Goal: Information Seeking & Learning: Learn about a topic

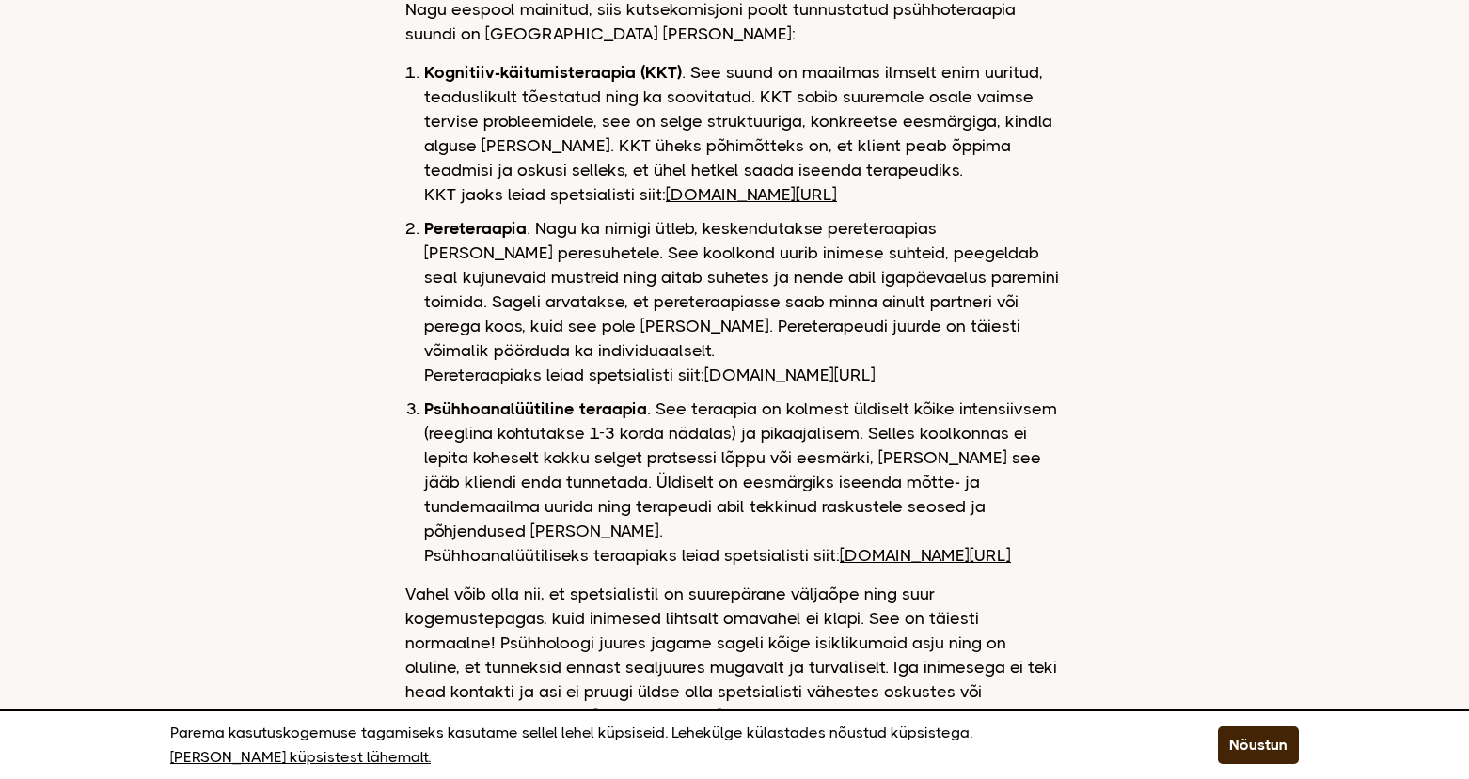
scroll to position [2508, 0]
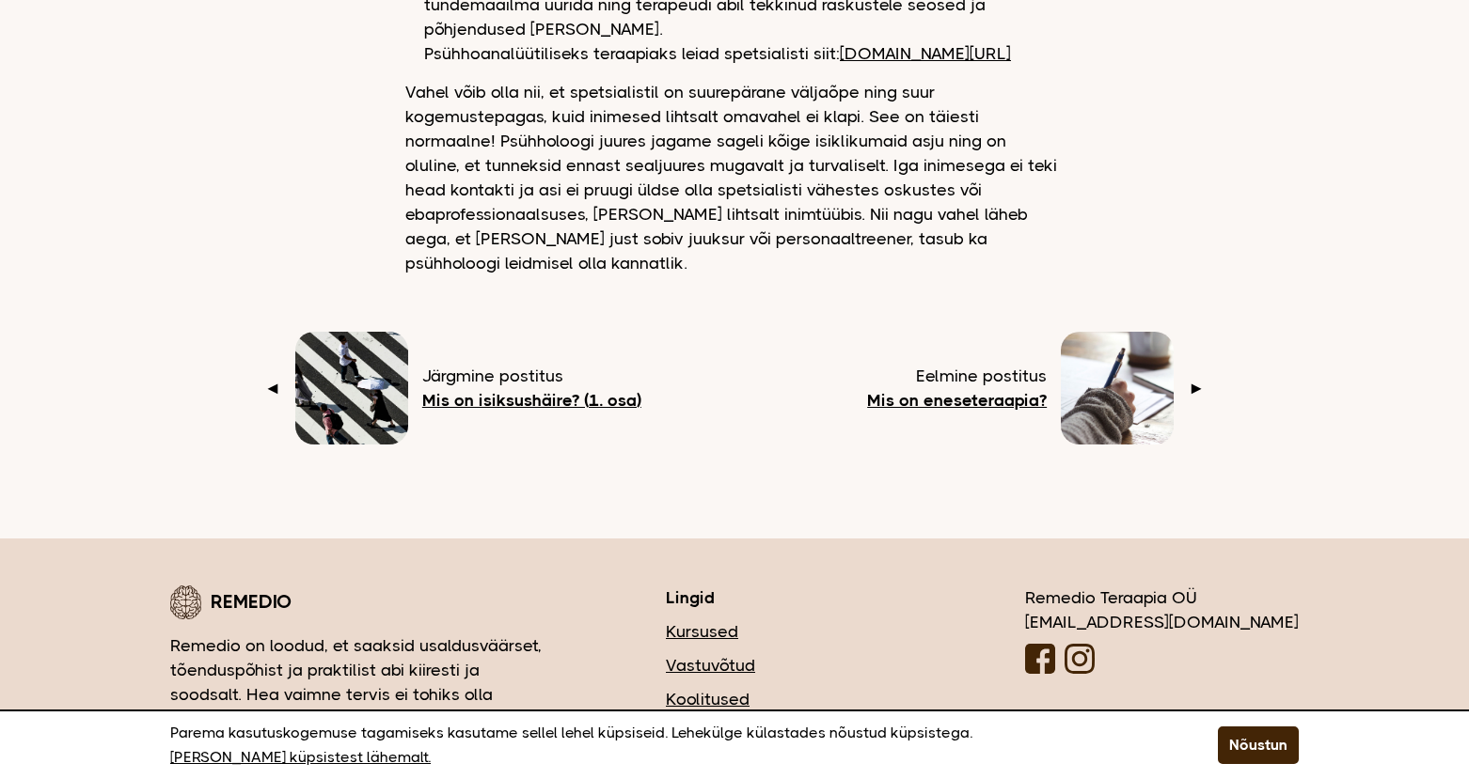
click at [487, 391] on b "Mis on isiksushäire? (1. osa)" at bounding box center [531, 400] width 219 height 19
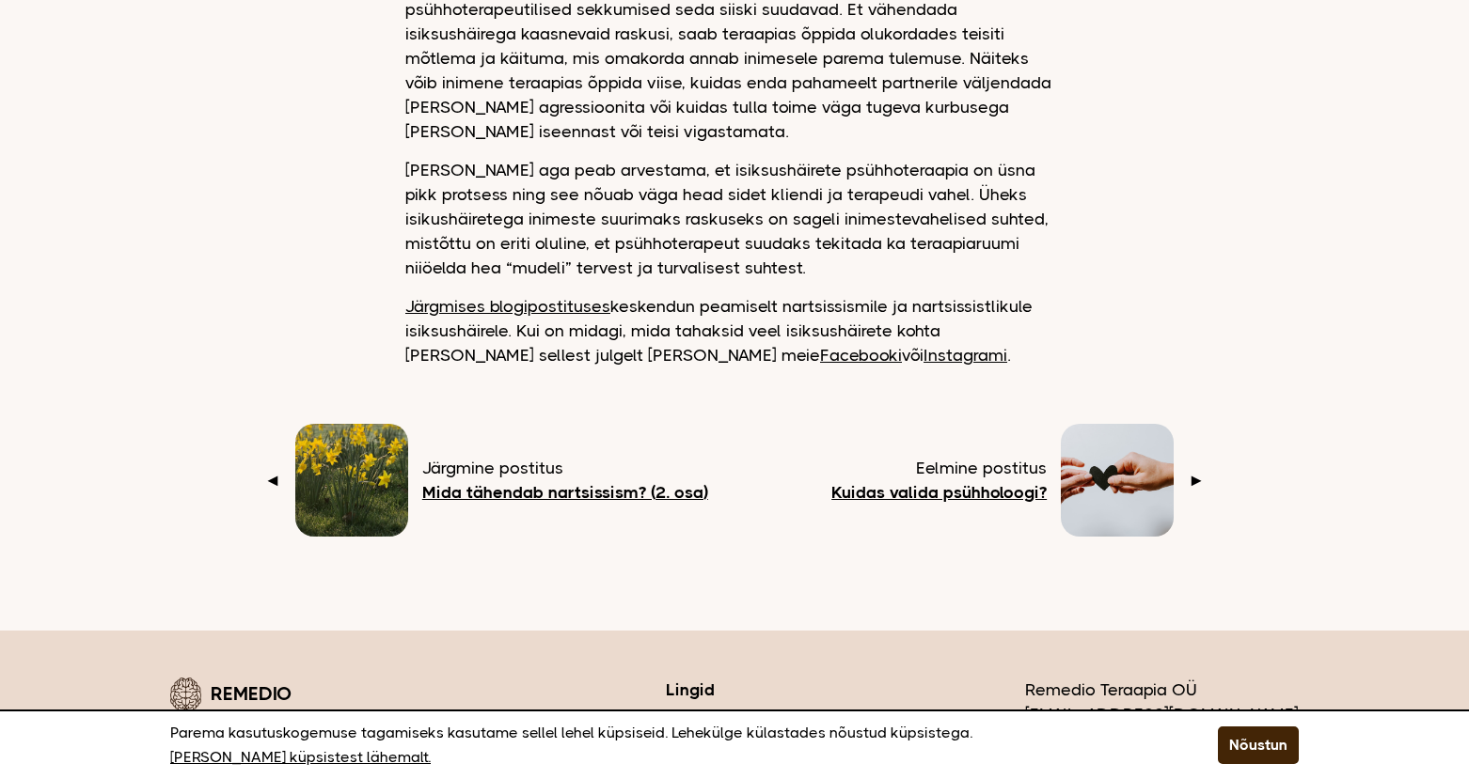
scroll to position [3260, 0]
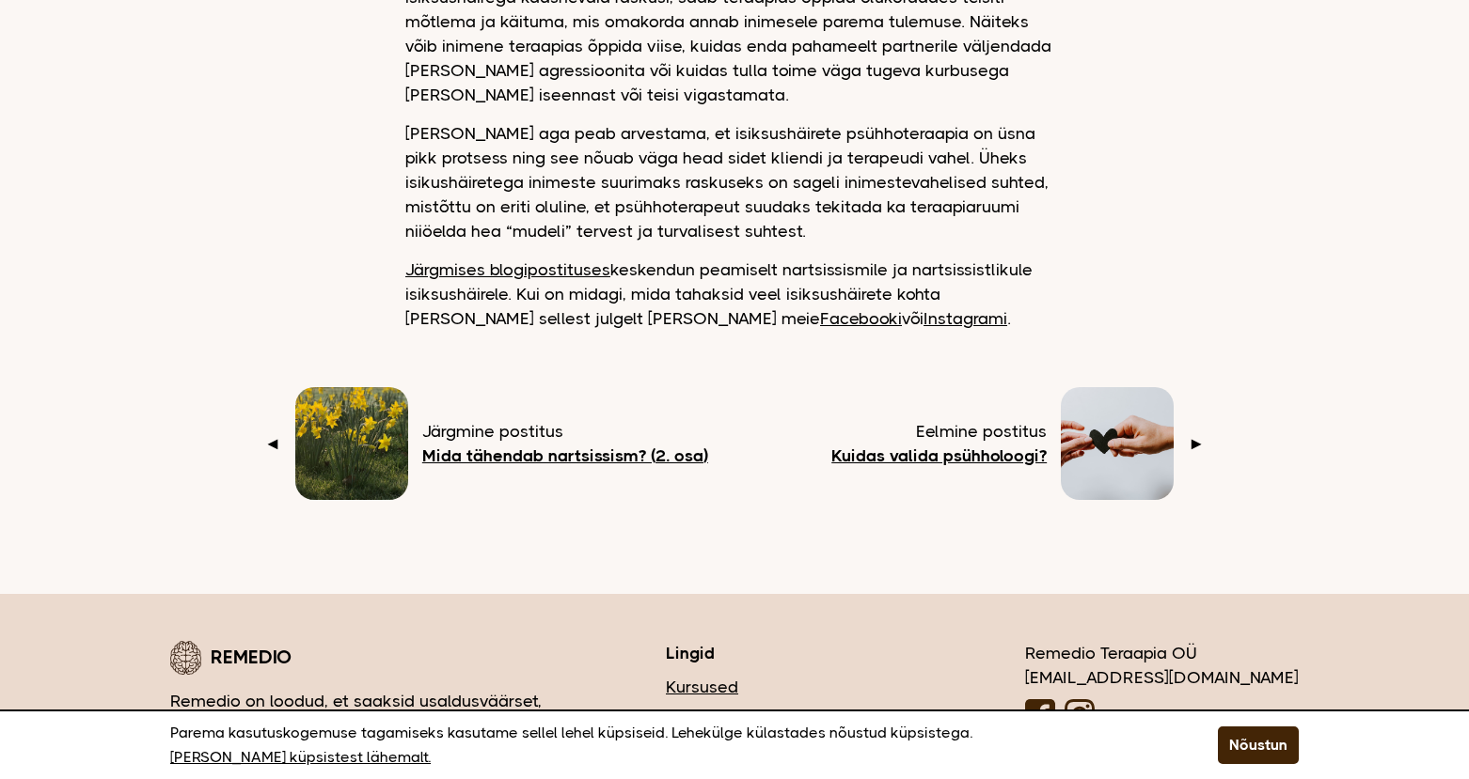
click at [279, 432] on span "◄" at bounding box center [272, 444] width 17 height 24
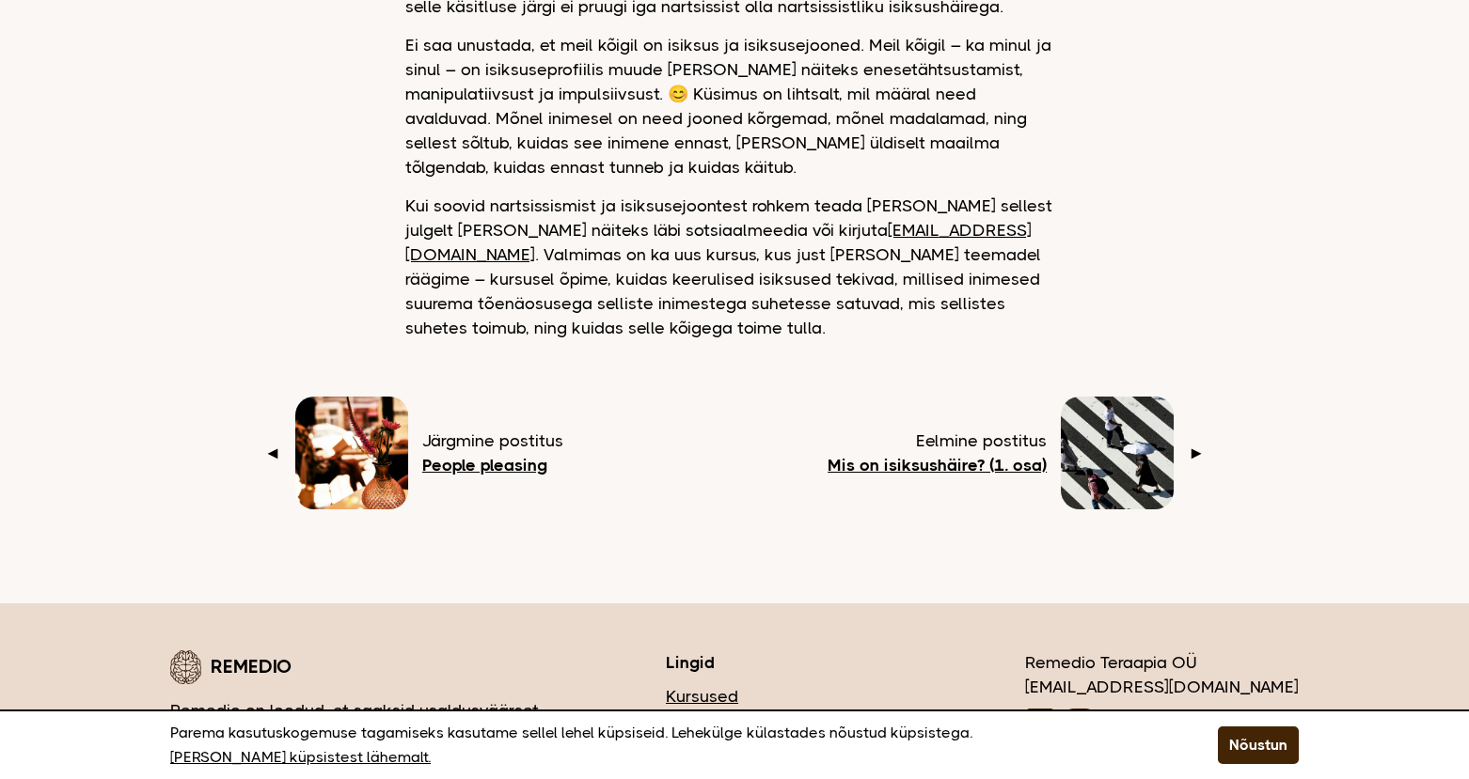
scroll to position [2018, 0]
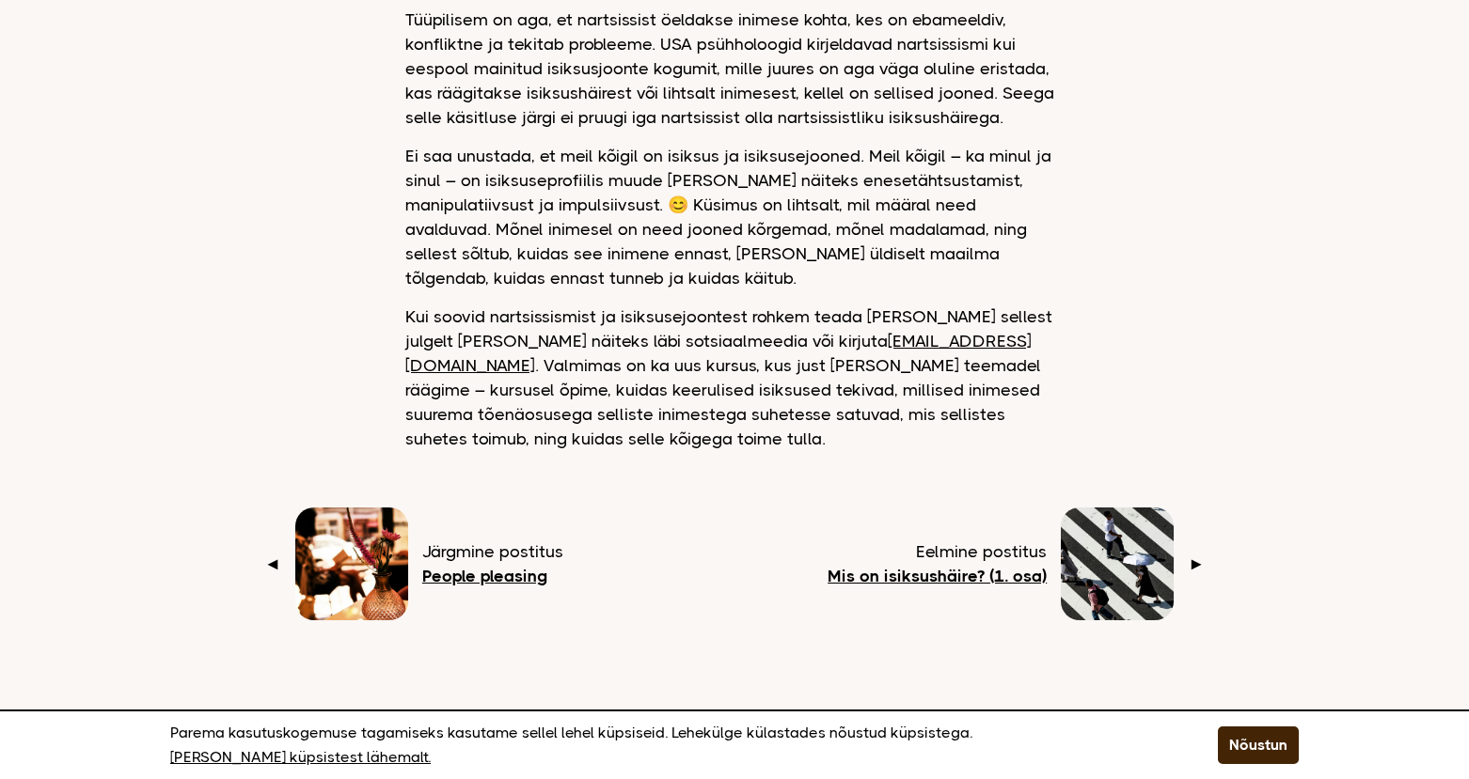
click at [884, 567] on b "Mis on isiksushäire? (1. osa)" at bounding box center [936, 576] width 219 height 19
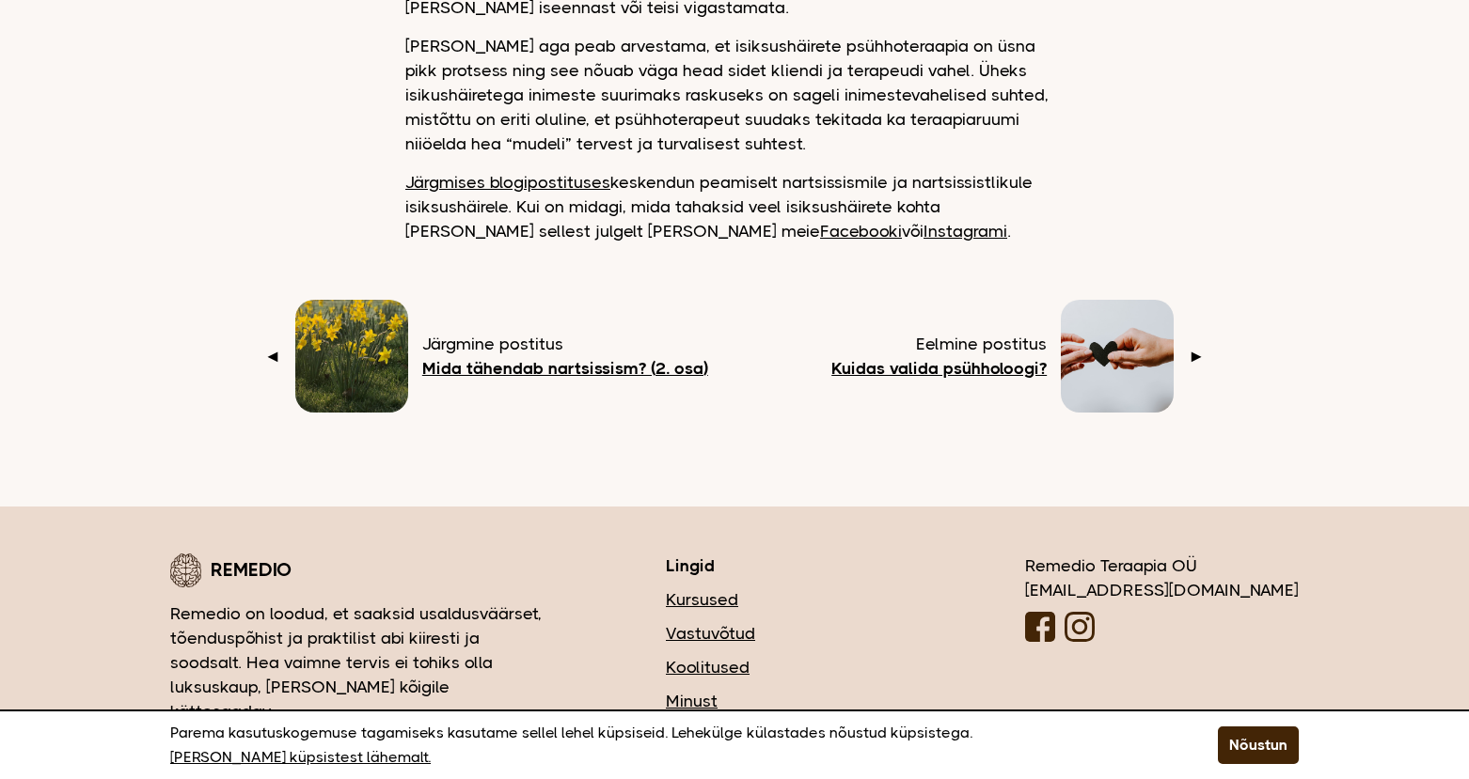
scroll to position [3440, 0]
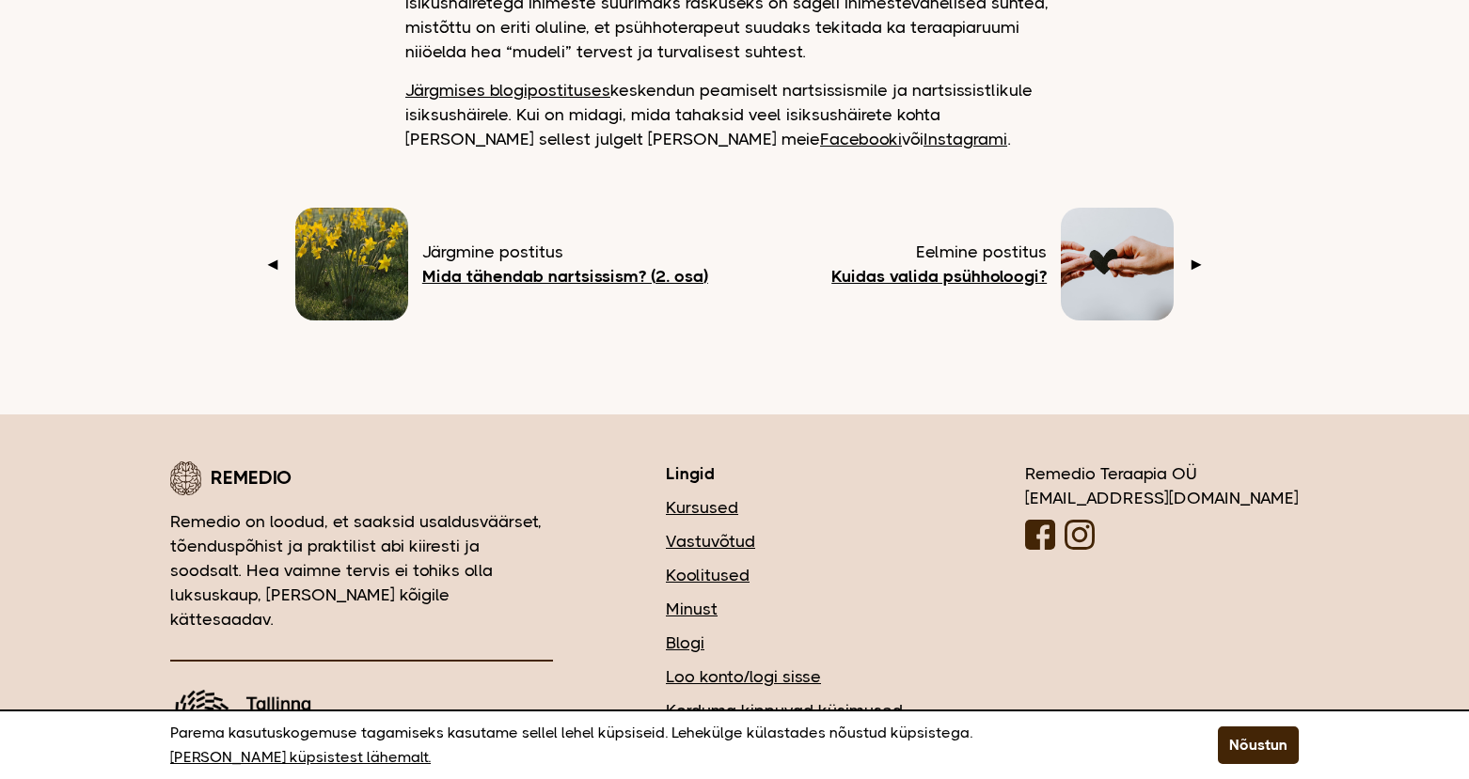
click at [584, 267] on b "Mida tähendab nartsissism? (2. osa)" at bounding box center [565, 276] width 286 height 19
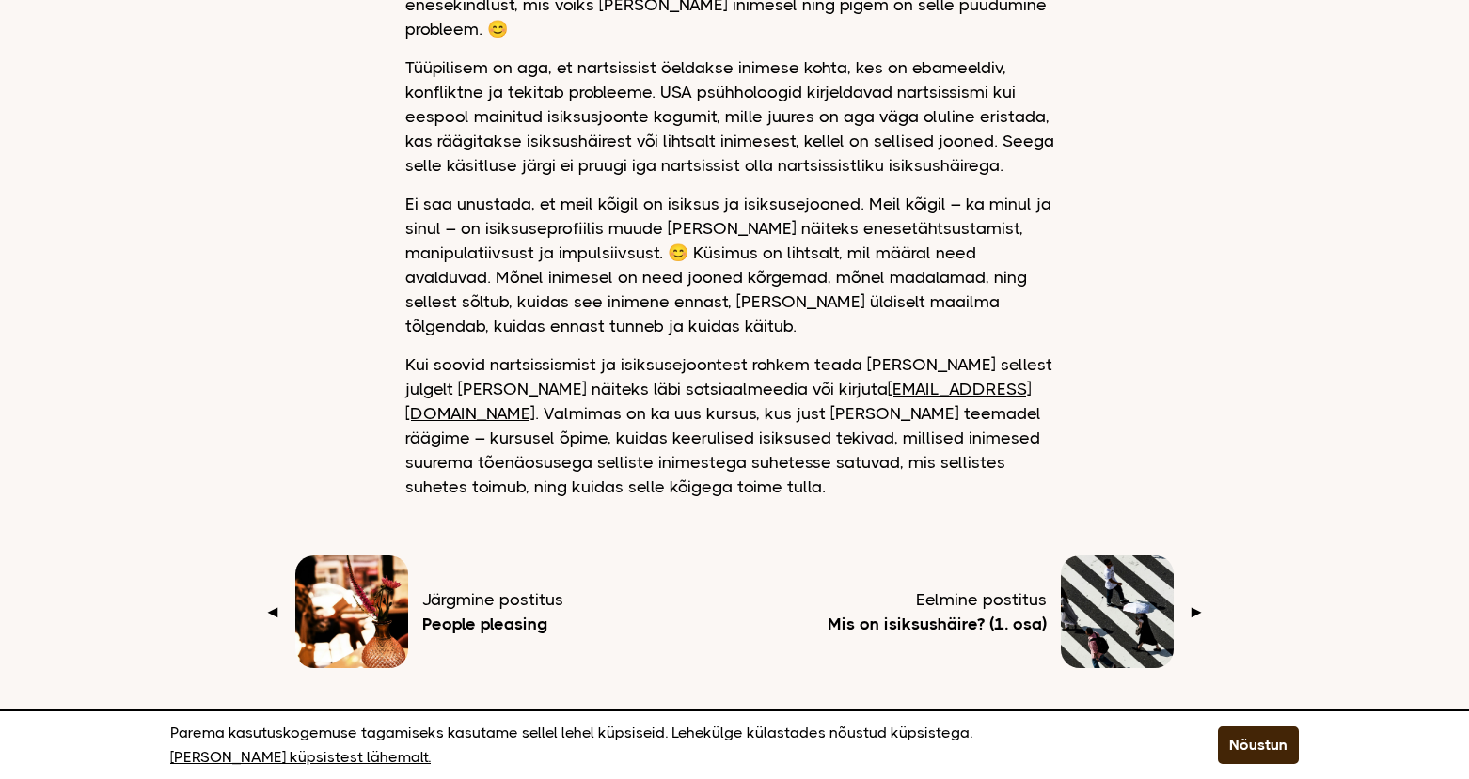
scroll to position [2006, 0]
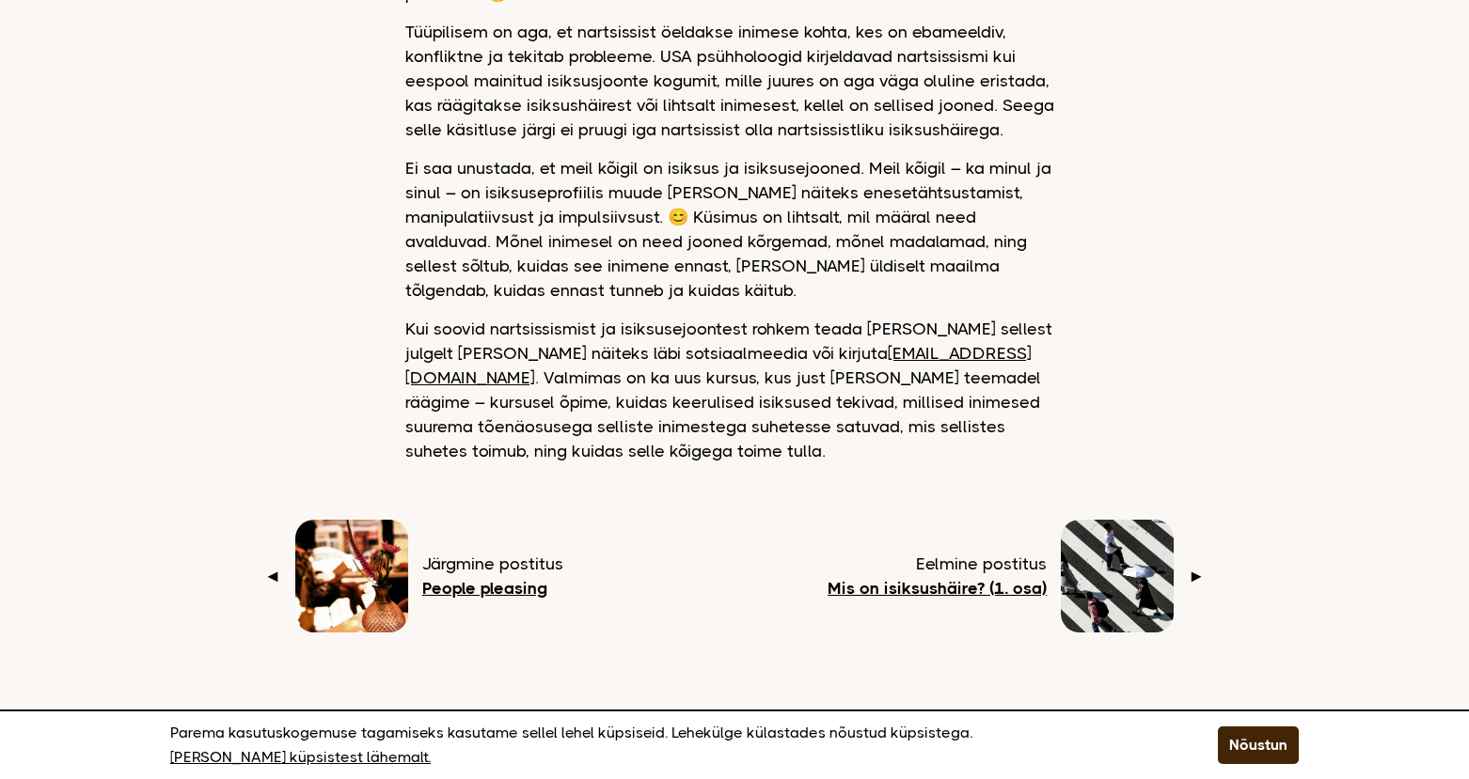
click at [488, 579] on b "People pleasing" at bounding box center [484, 588] width 125 height 19
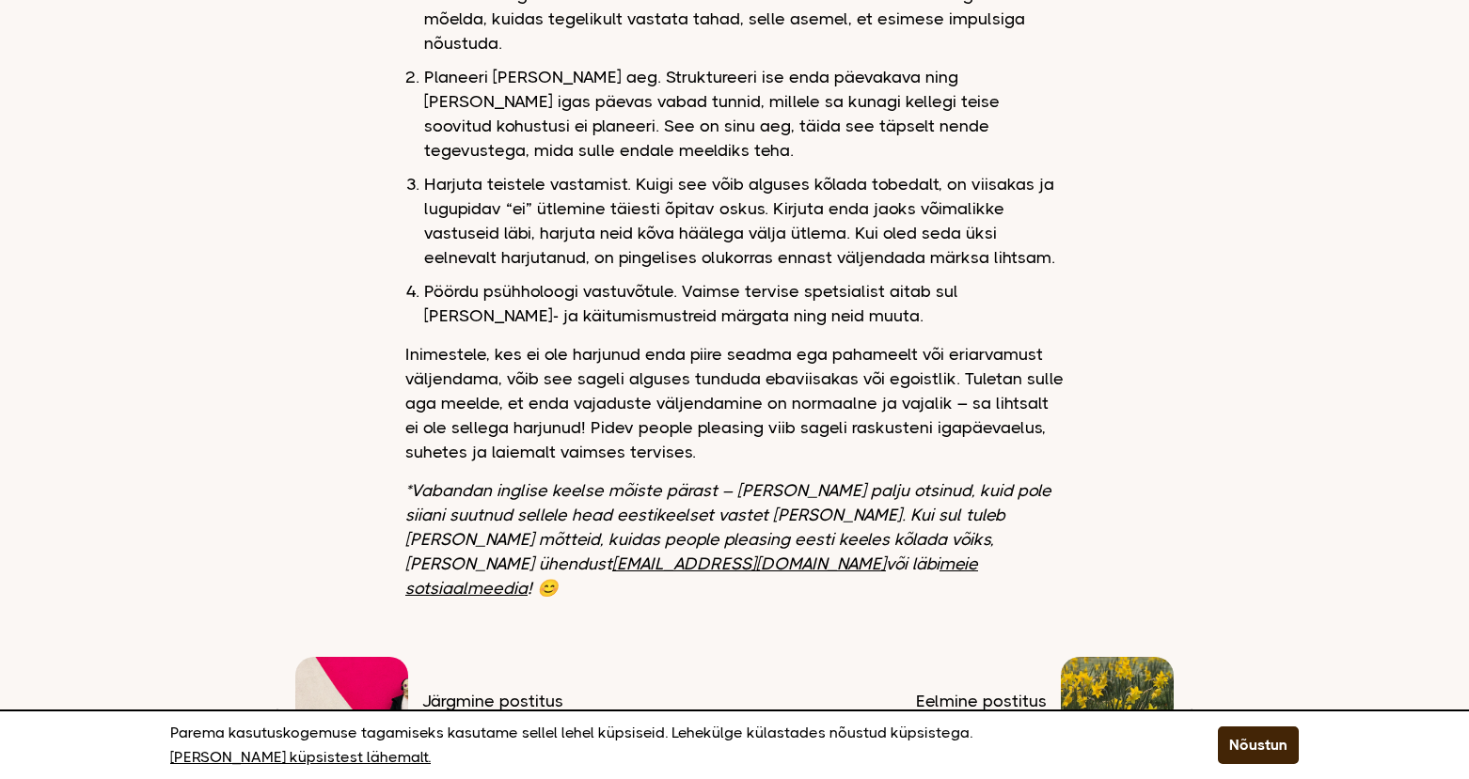
scroll to position [2257, 0]
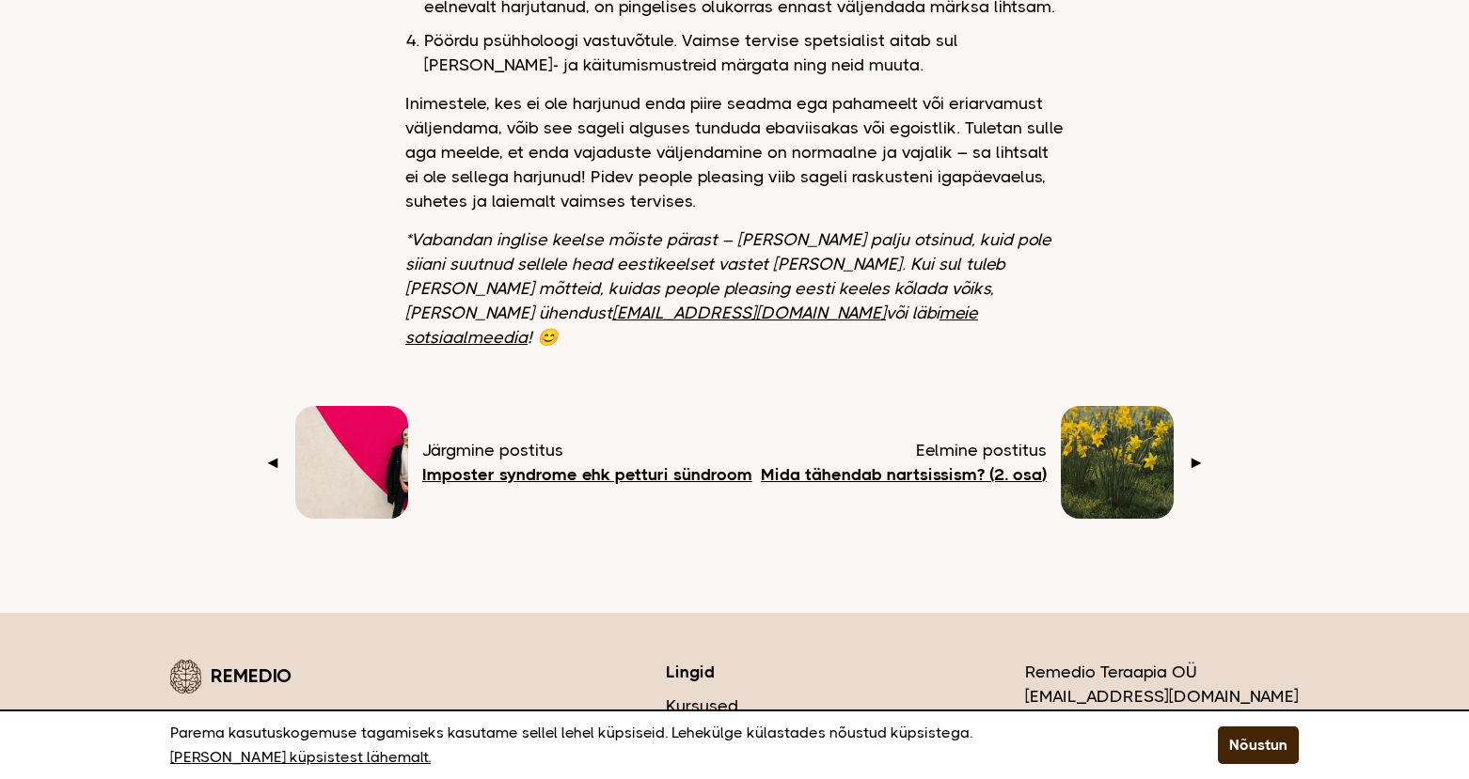
click at [594, 465] on b "Imposter syndrome ehk petturi sündroom" at bounding box center [587, 474] width 330 height 19
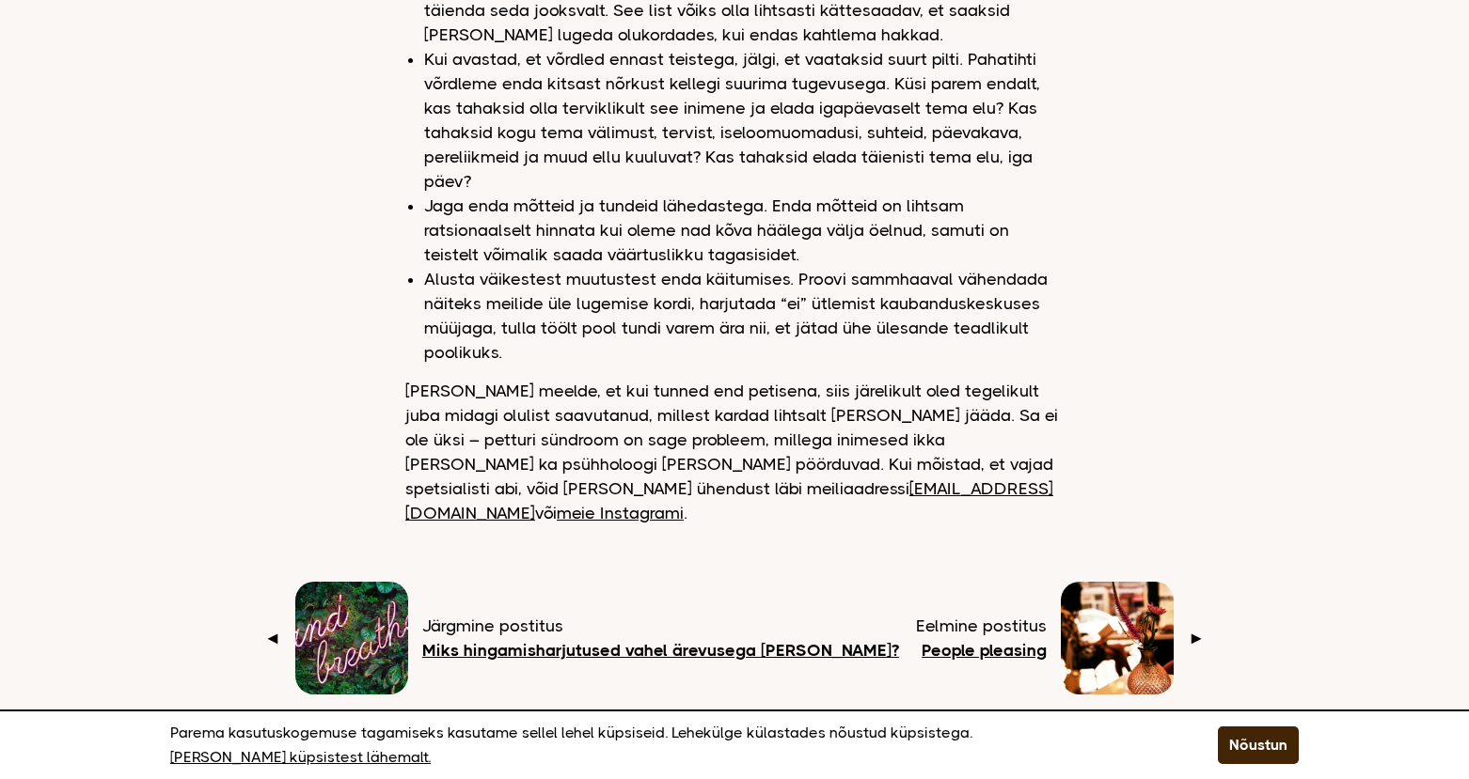
scroll to position [1755, 0]
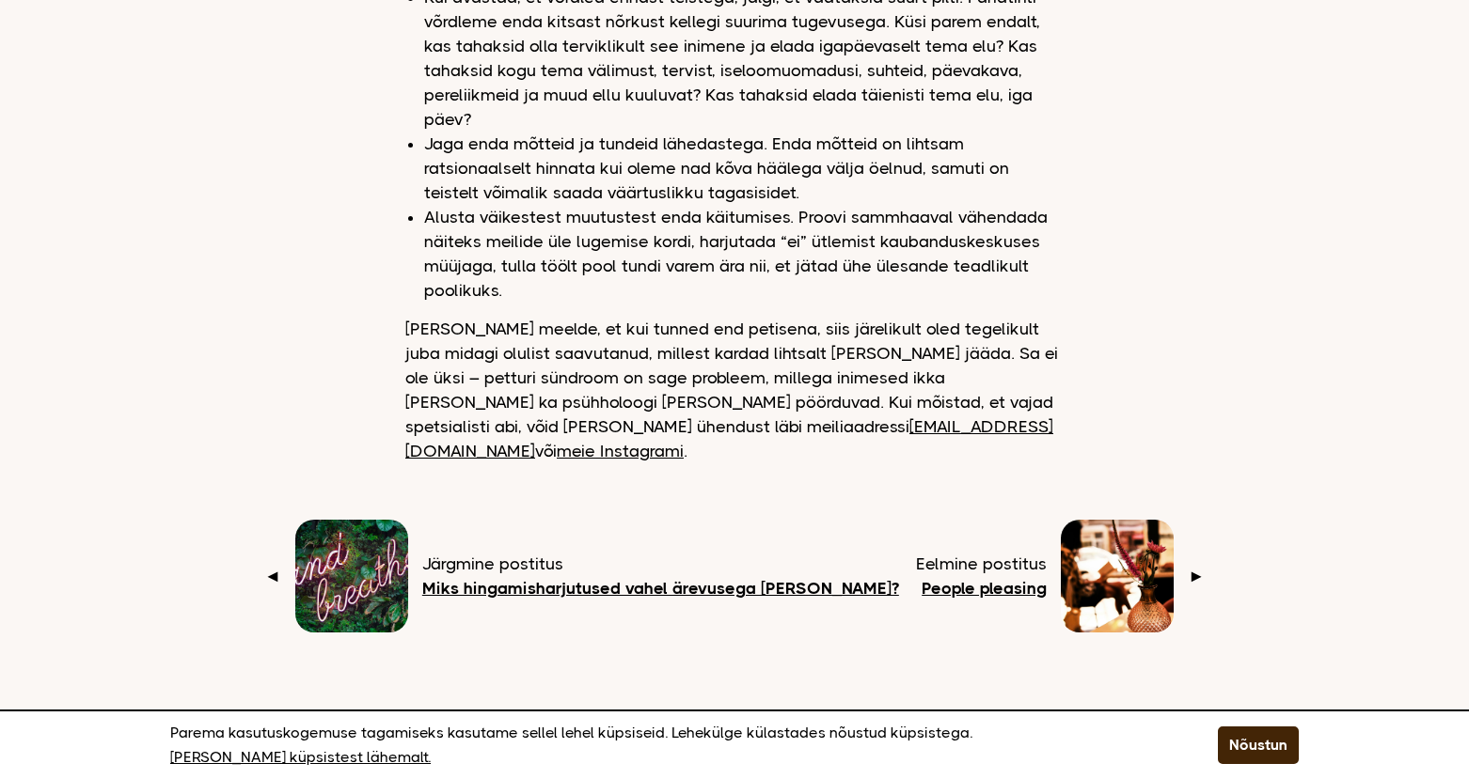
click at [736, 579] on b "Miks hingamisharjutused vahel ärevusega ei aita?" at bounding box center [660, 588] width 477 height 19
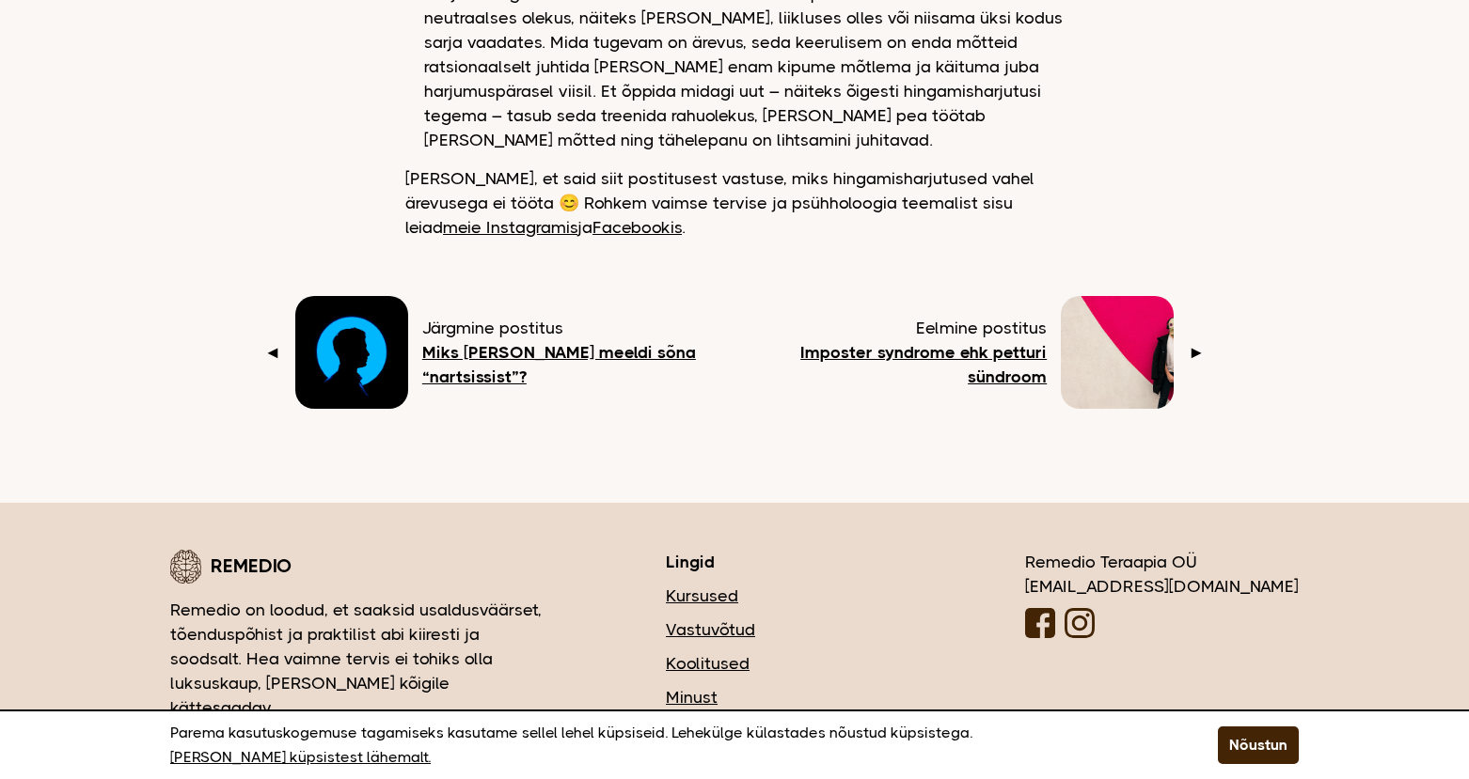
scroll to position [2758, 0]
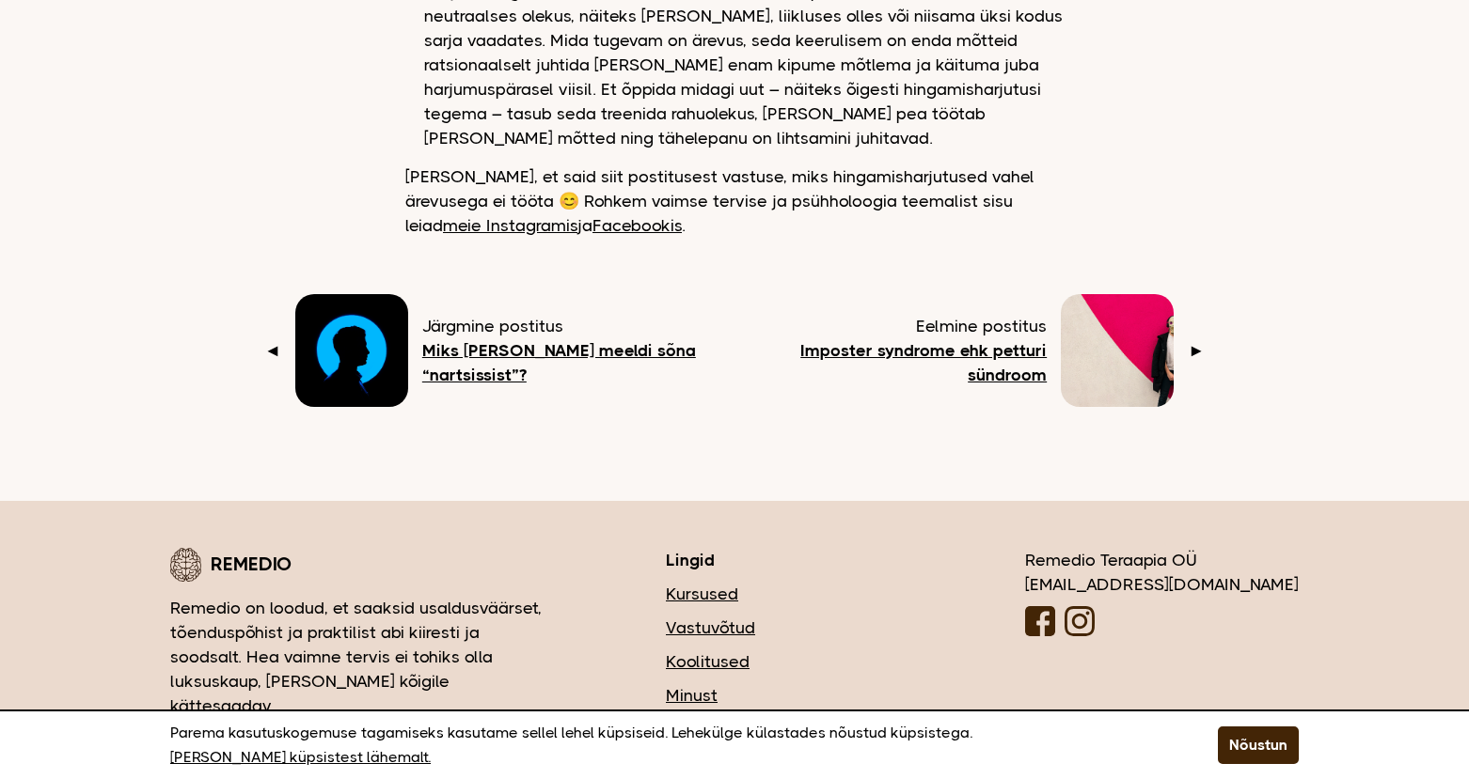
click at [581, 341] on b "Miks mulle ei meeldi sõna “nartsissist”?" at bounding box center [559, 362] width 274 height 43
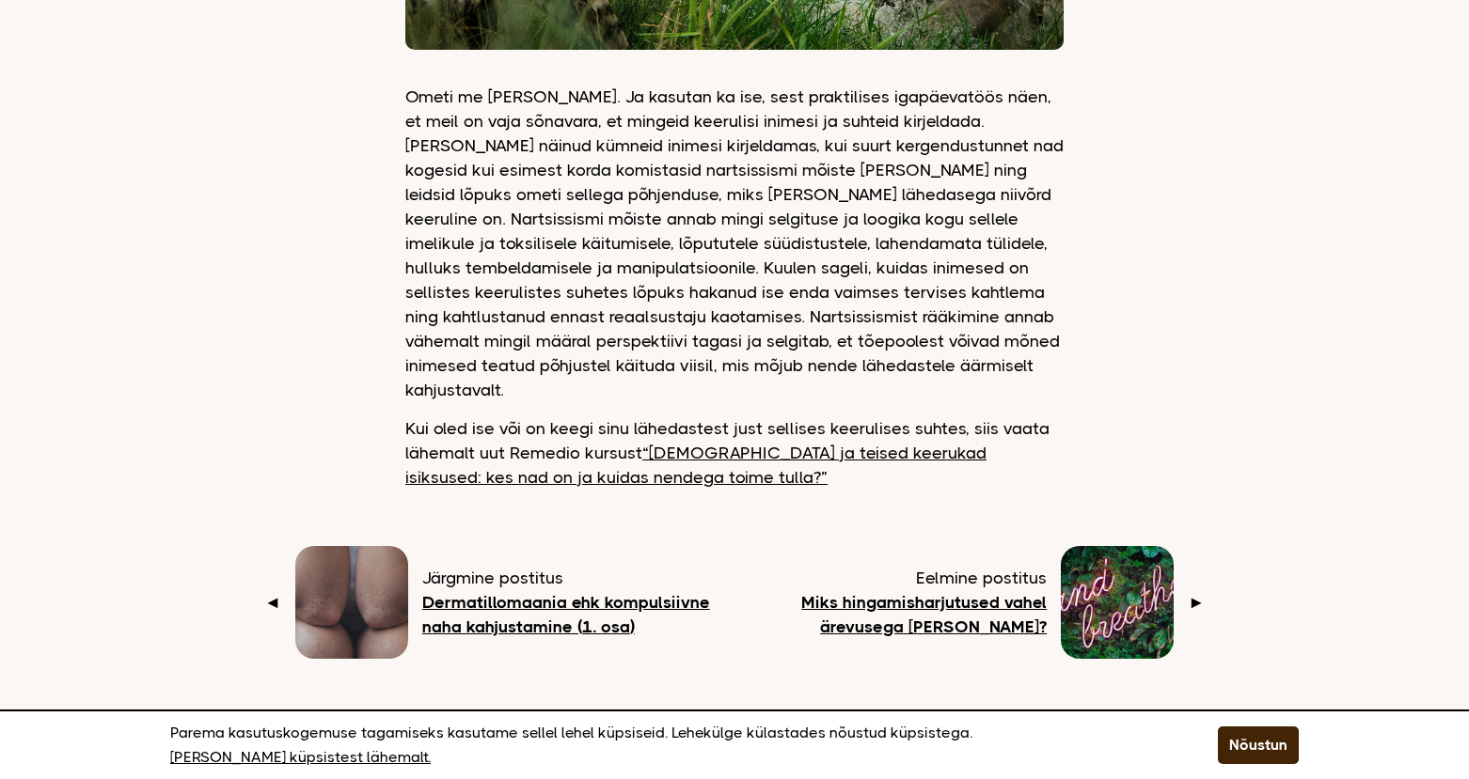
scroll to position [1755, 0]
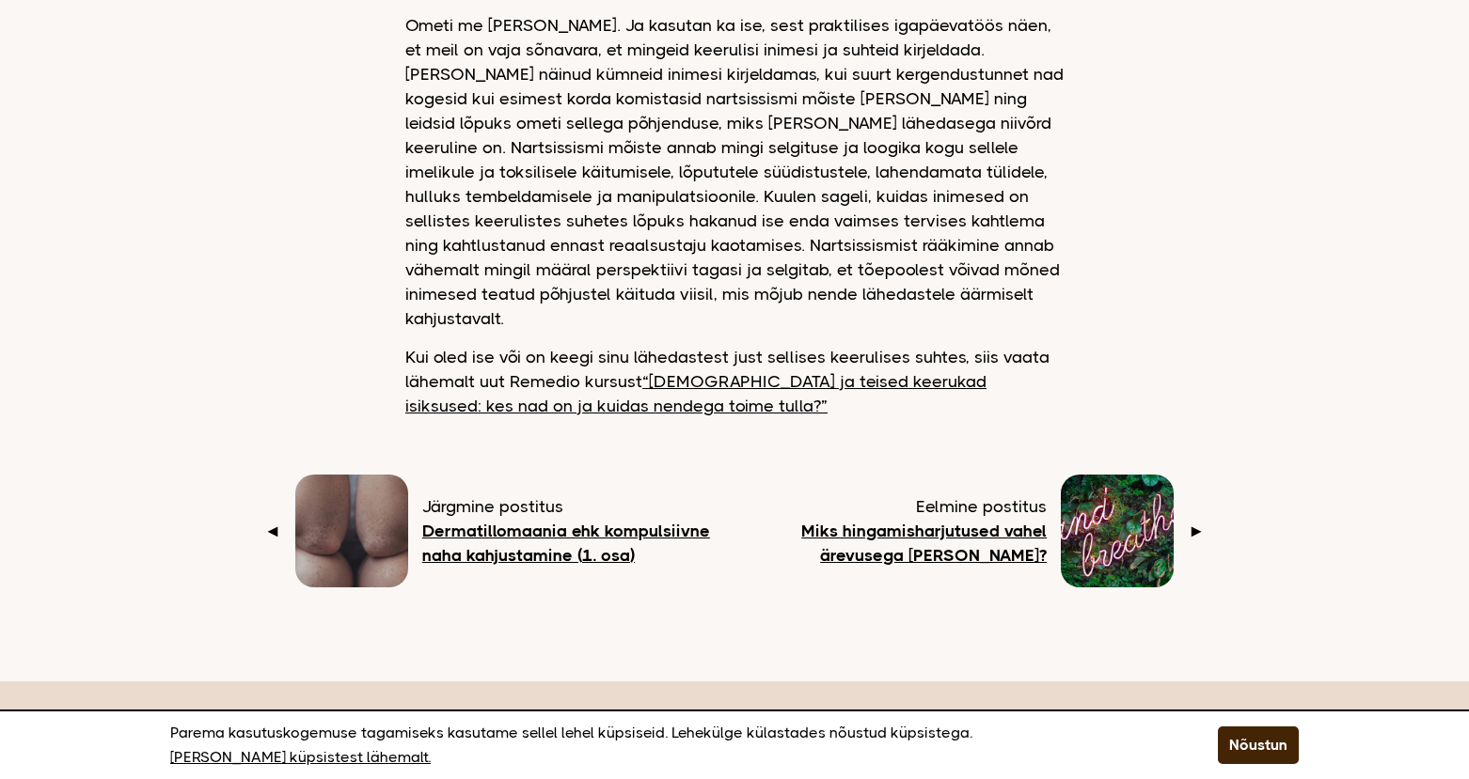
click at [674, 522] on b "Dermatillomaania ehk kompulsiivne naha kahjustamine (1. osa)" at bounding box center [566, 543] width 288 height 43
click at [897, 372] on link "“[DEMOGRAPHIC_DATA] ja teised keerukad isiksused: kes nad on ja kuidas nendega …" at bounding box center [695, 393] width 581 height 43
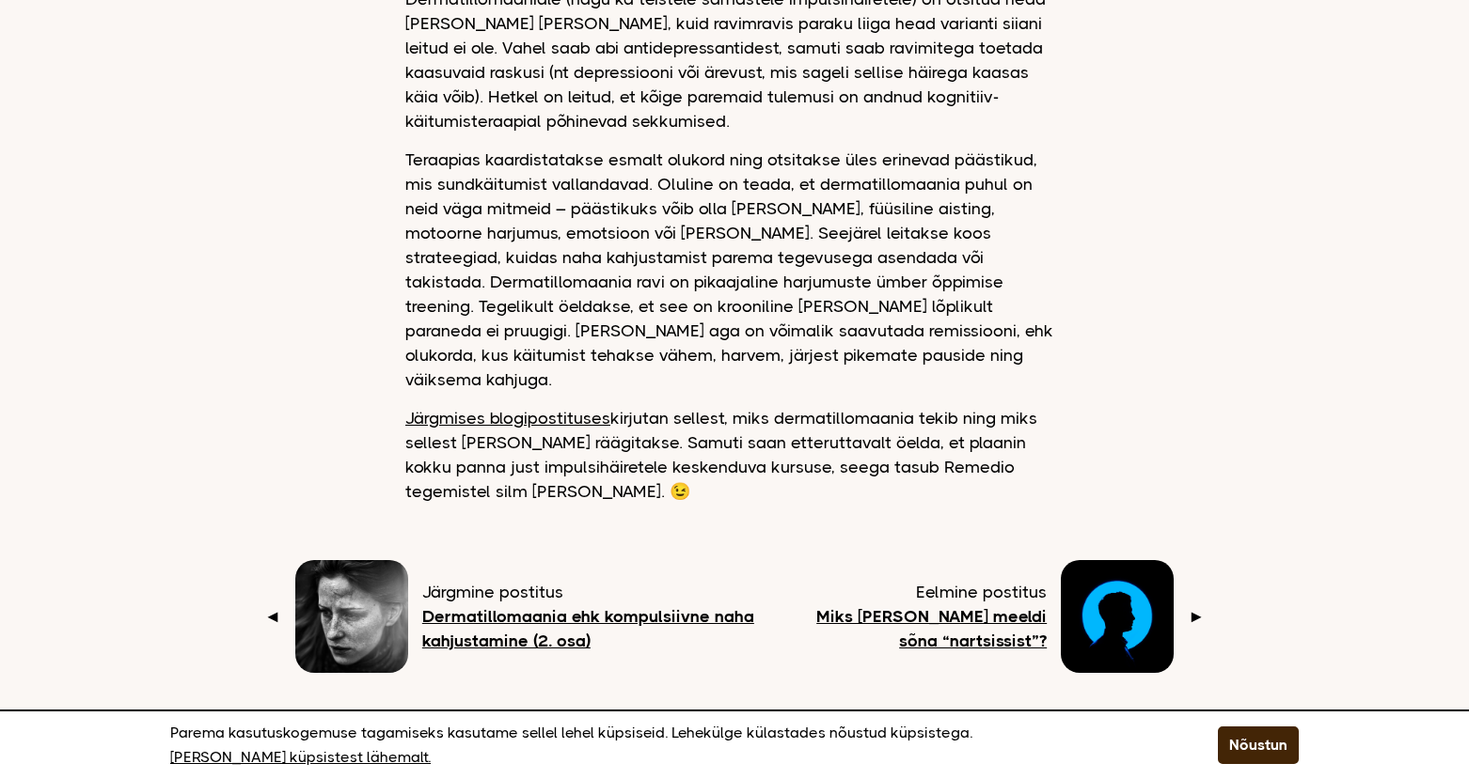
scroll to position [2508, 0]
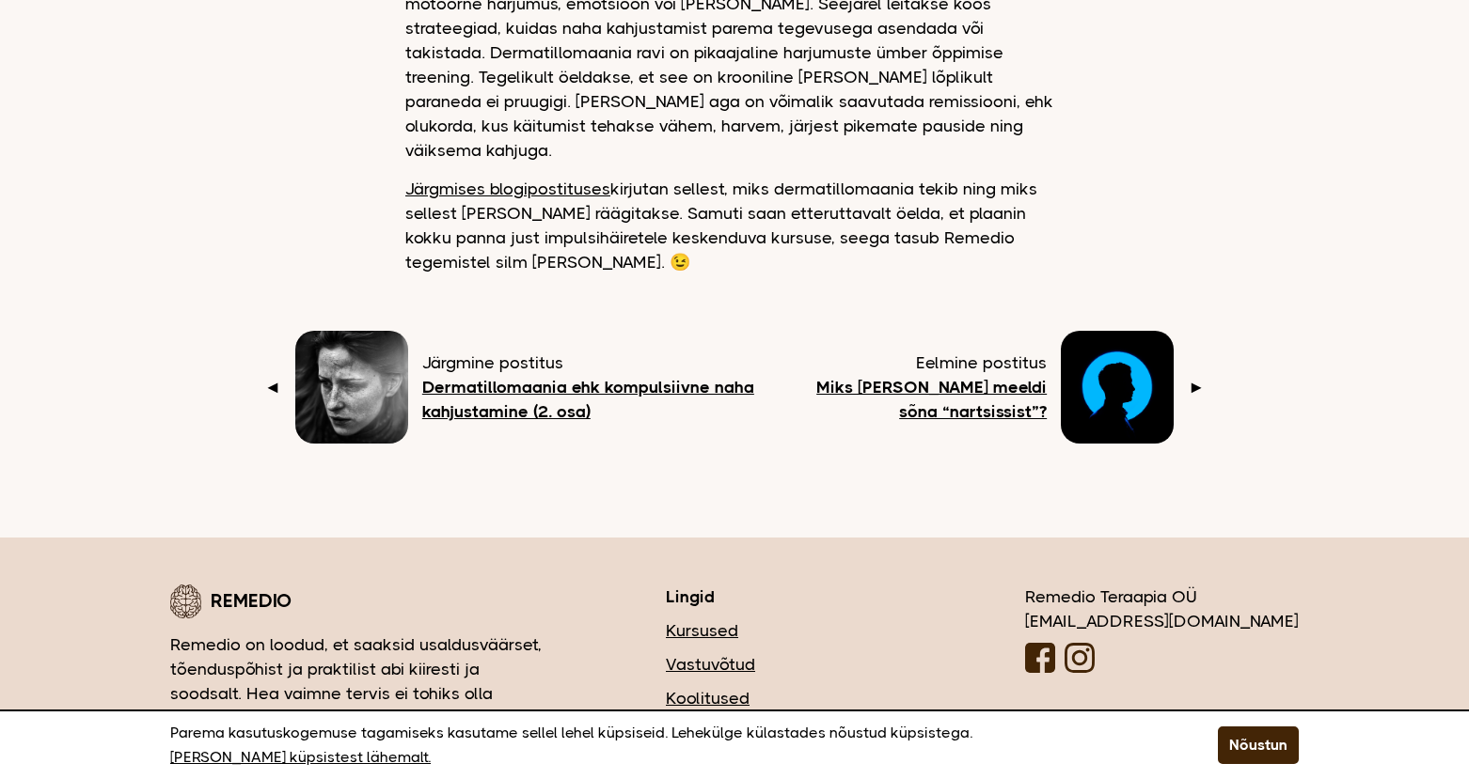
click at [703, 378] on b "Dermatillomaania ehk kompulsiivne naha kahjustamine (2. osa)" at bounding box center [588, 399] width 332 height 43
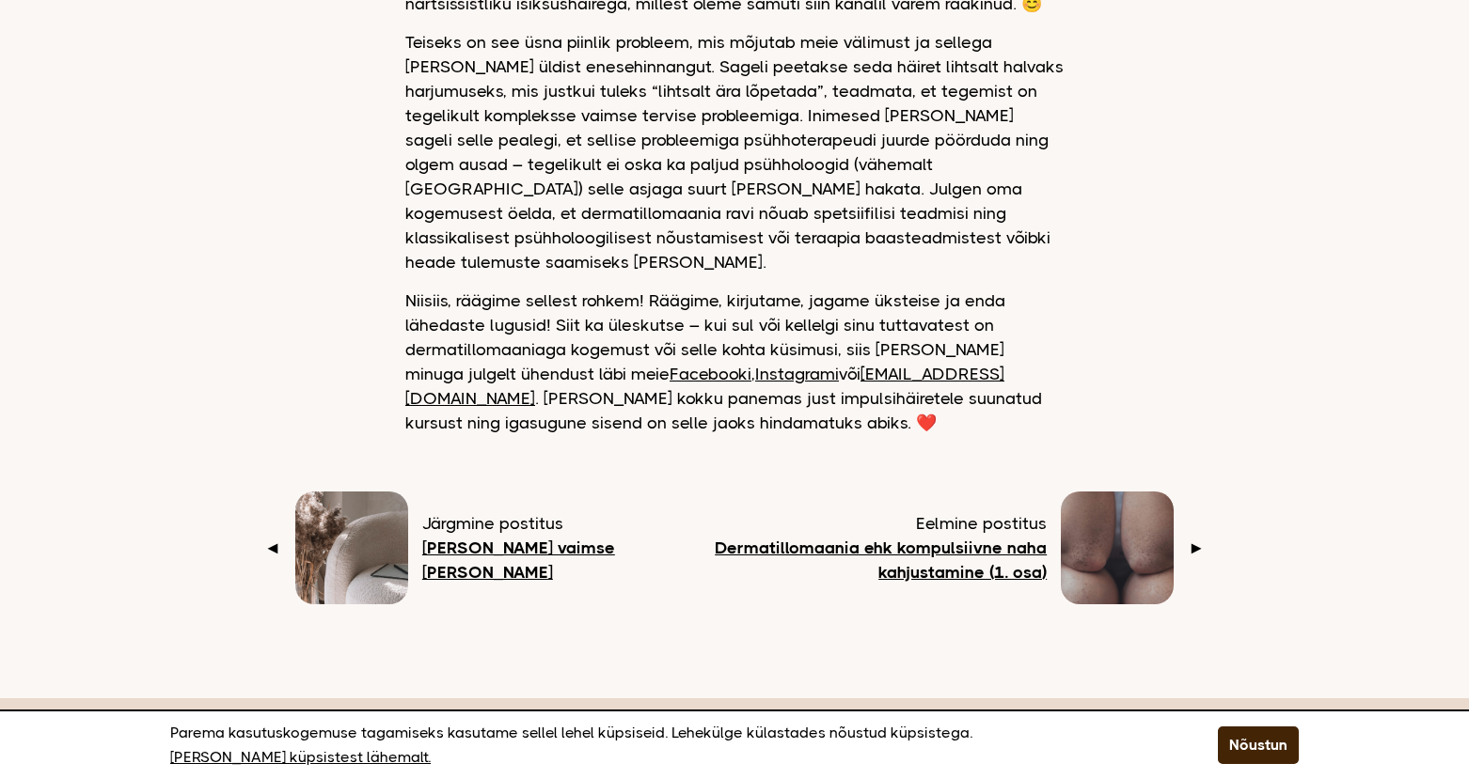
scroll to position [2257, 0]
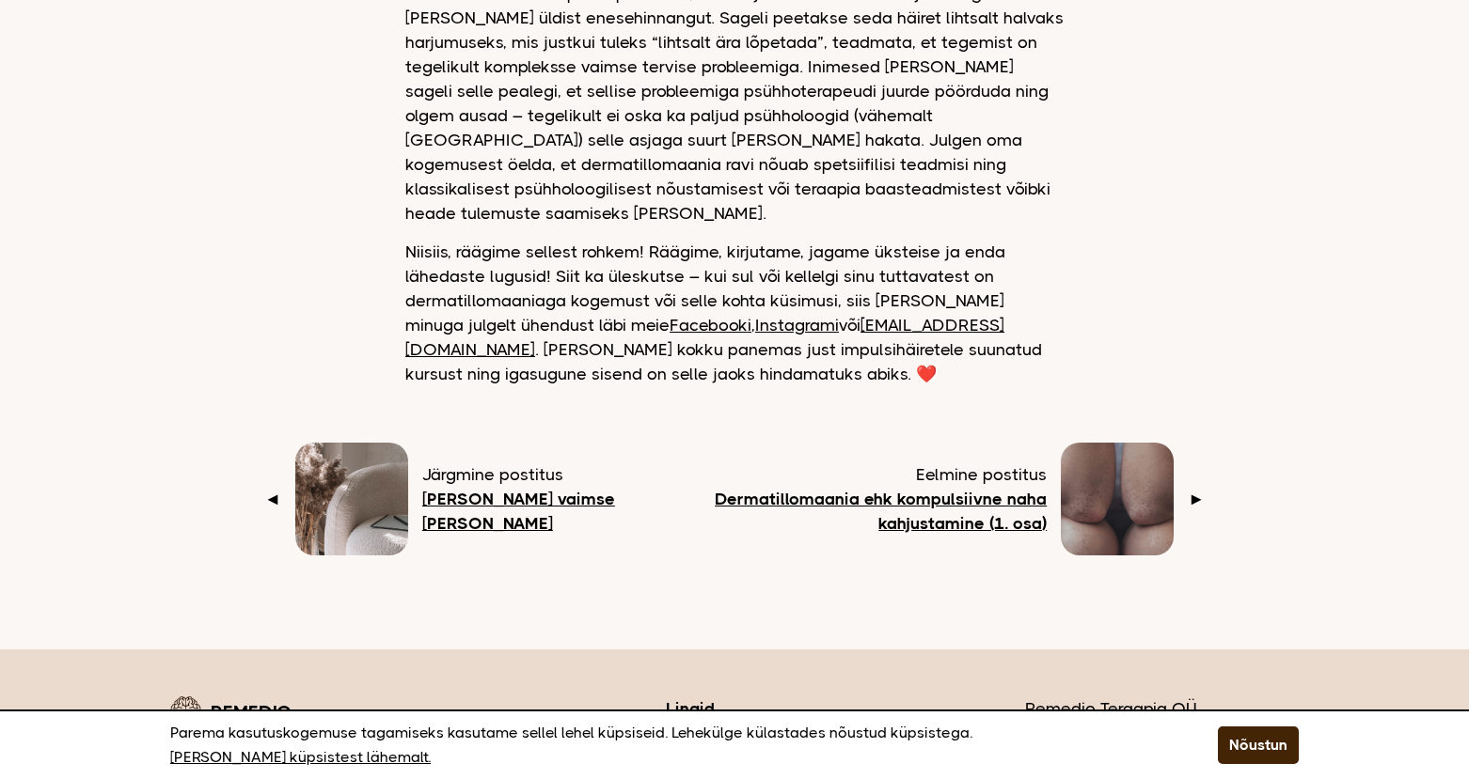
click at [562, 490] on b "[PERSON_NAME] vaimse [PERSON_NAME]" at bounding box center [518, 511] width 193 height 43
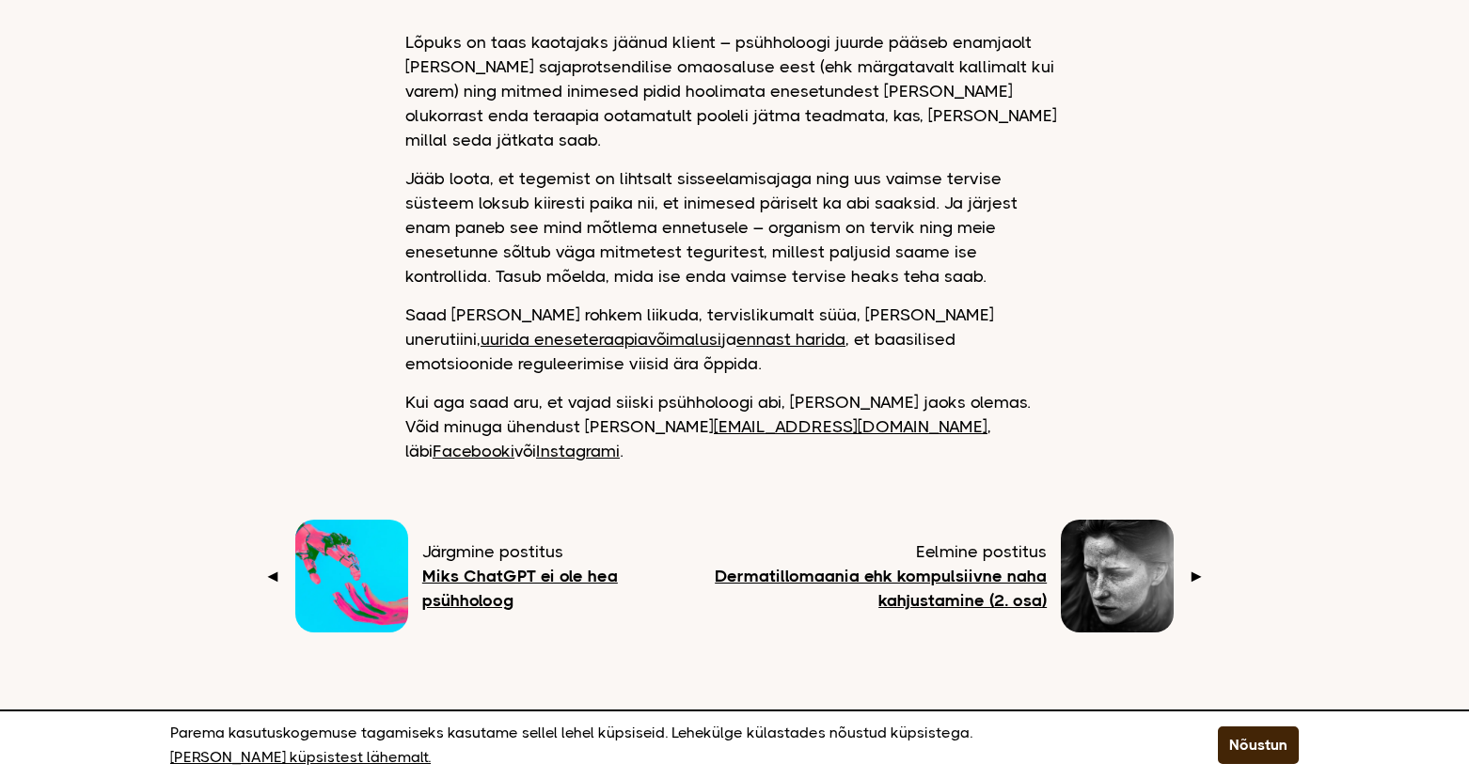
scroll to position [1755, 0]
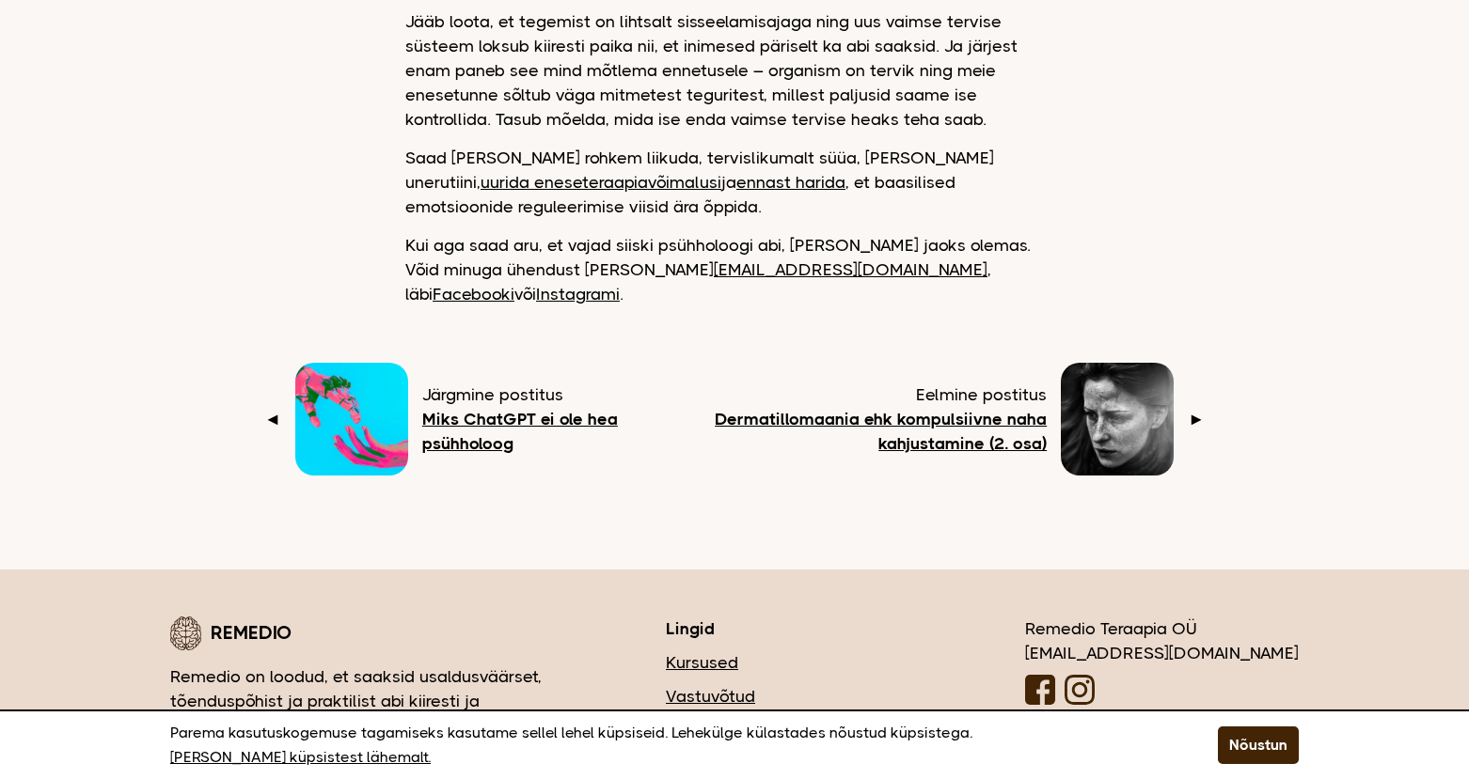
click at [601, 410] on b "Miks ChatGPT ei ole hea psühholoog" at bounding box center [520, 431] width 196 height 43
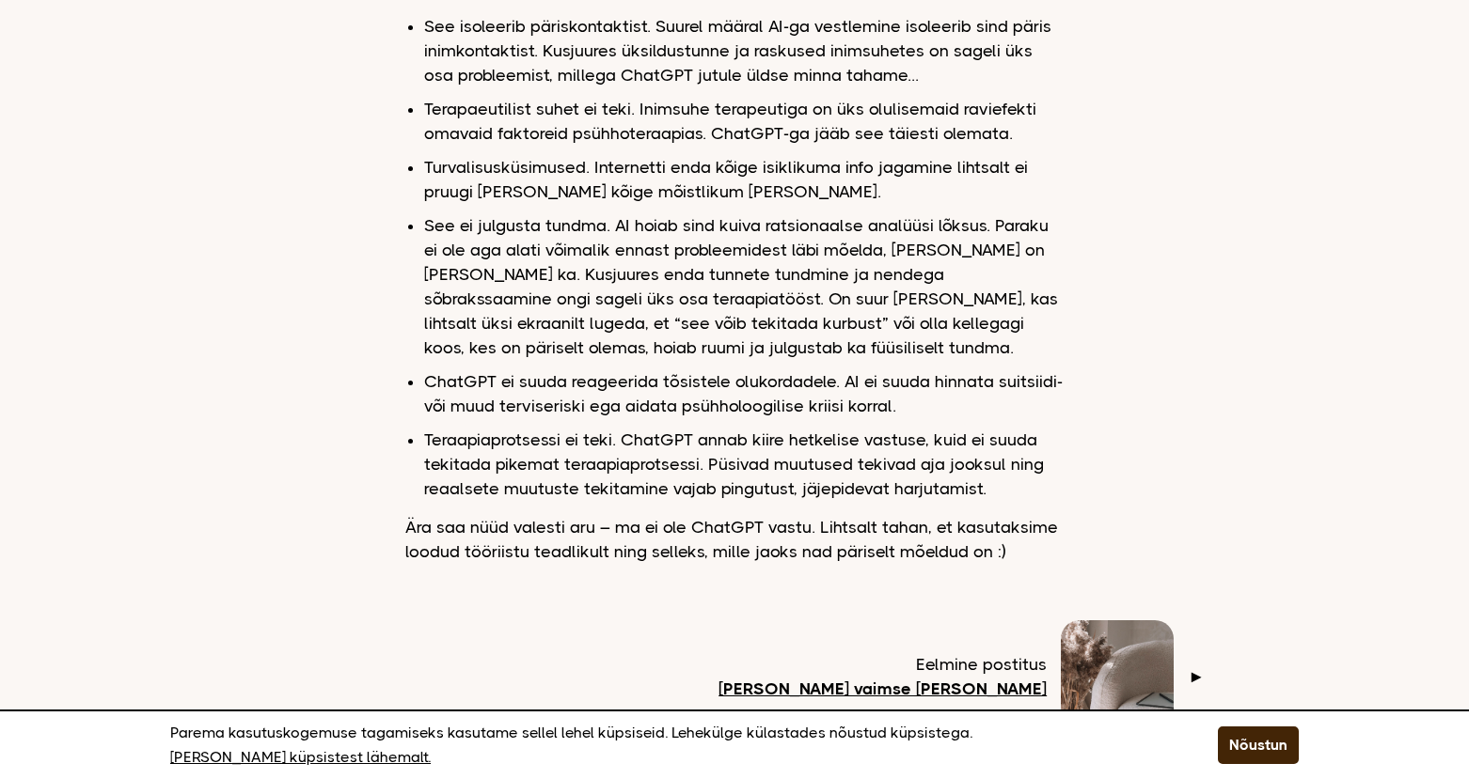
scroll to position [1642, 0]
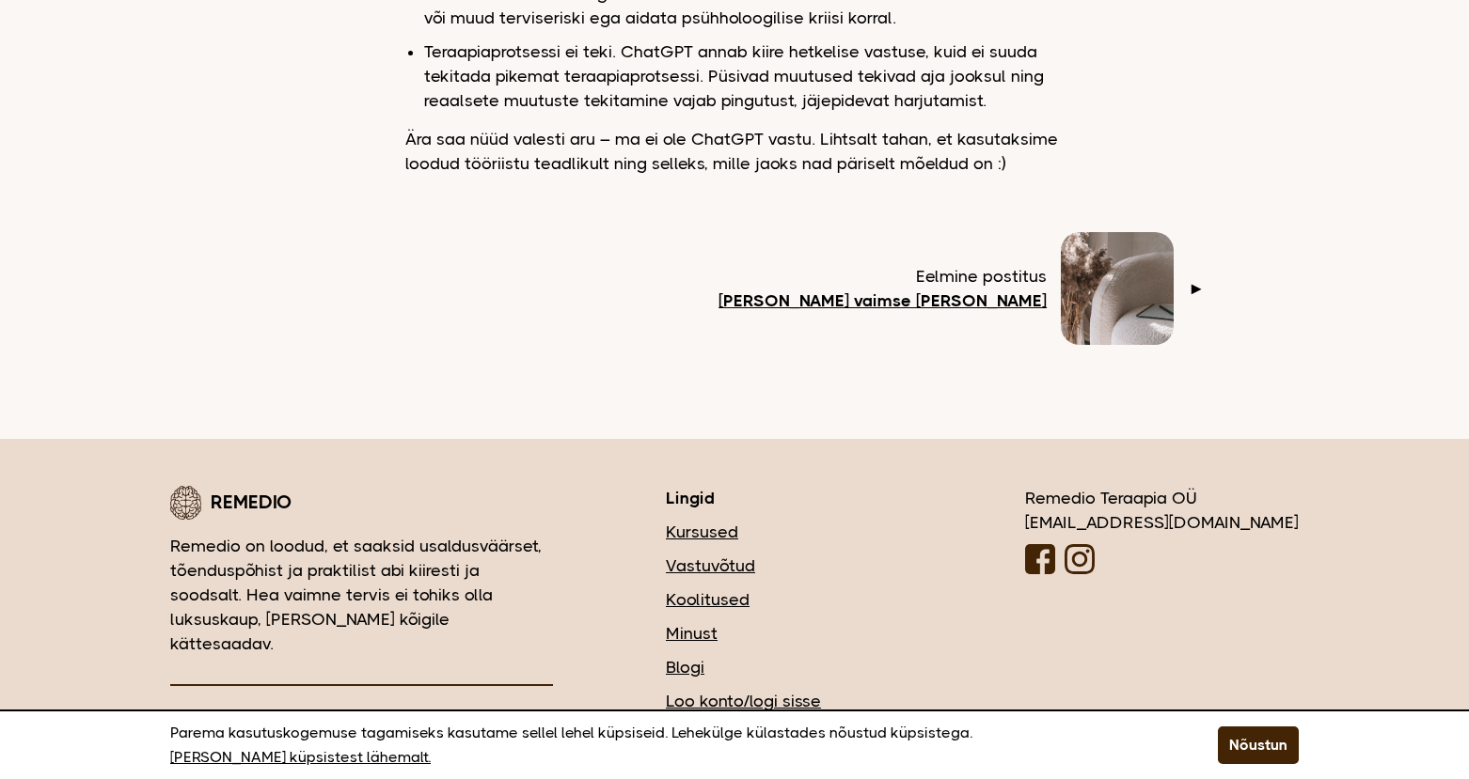
click at [1186, 243] on link "Eelmine postitus Olukord vaimse tervise maastikul ►" at bounding box center [961, 288] width 486 height 113
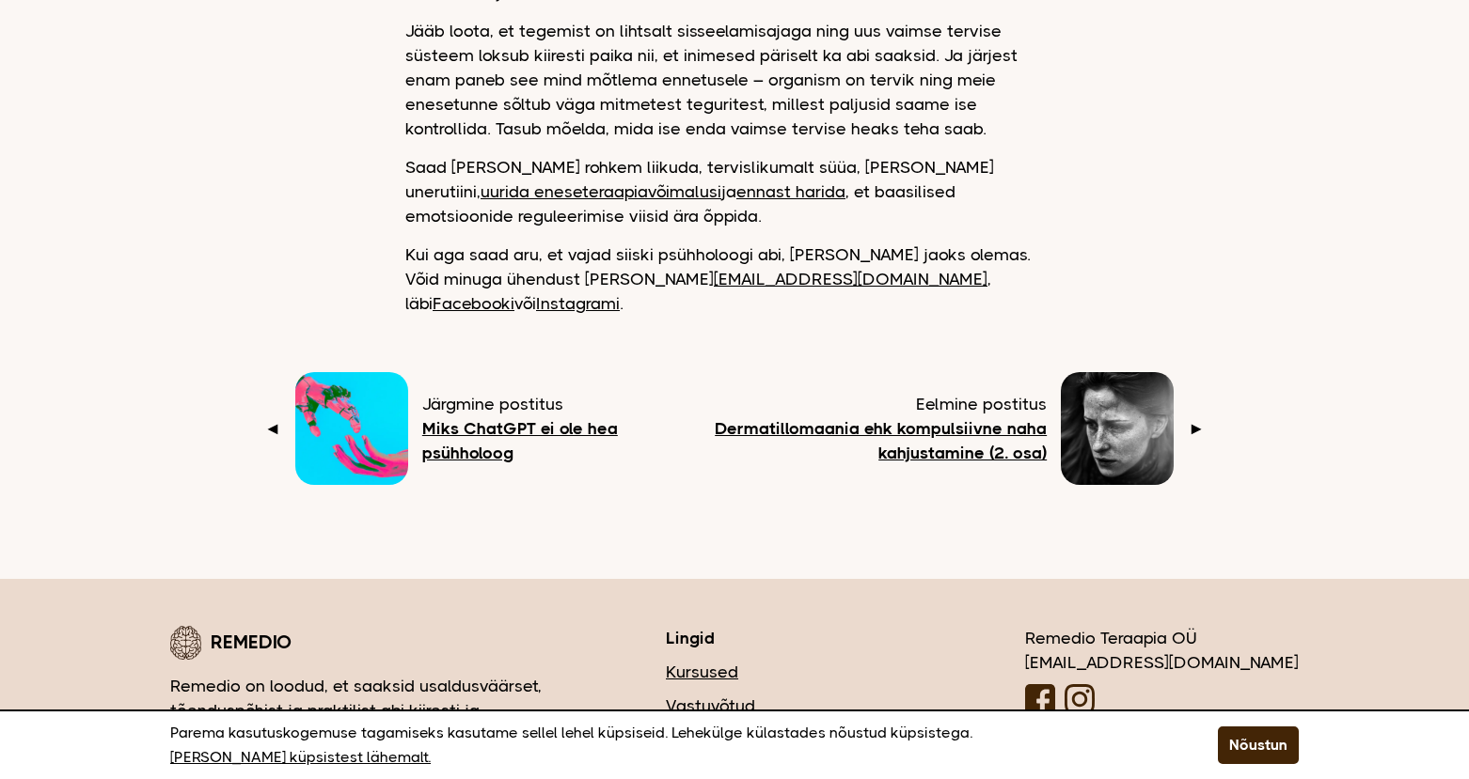
scroll to position [1862, 0]
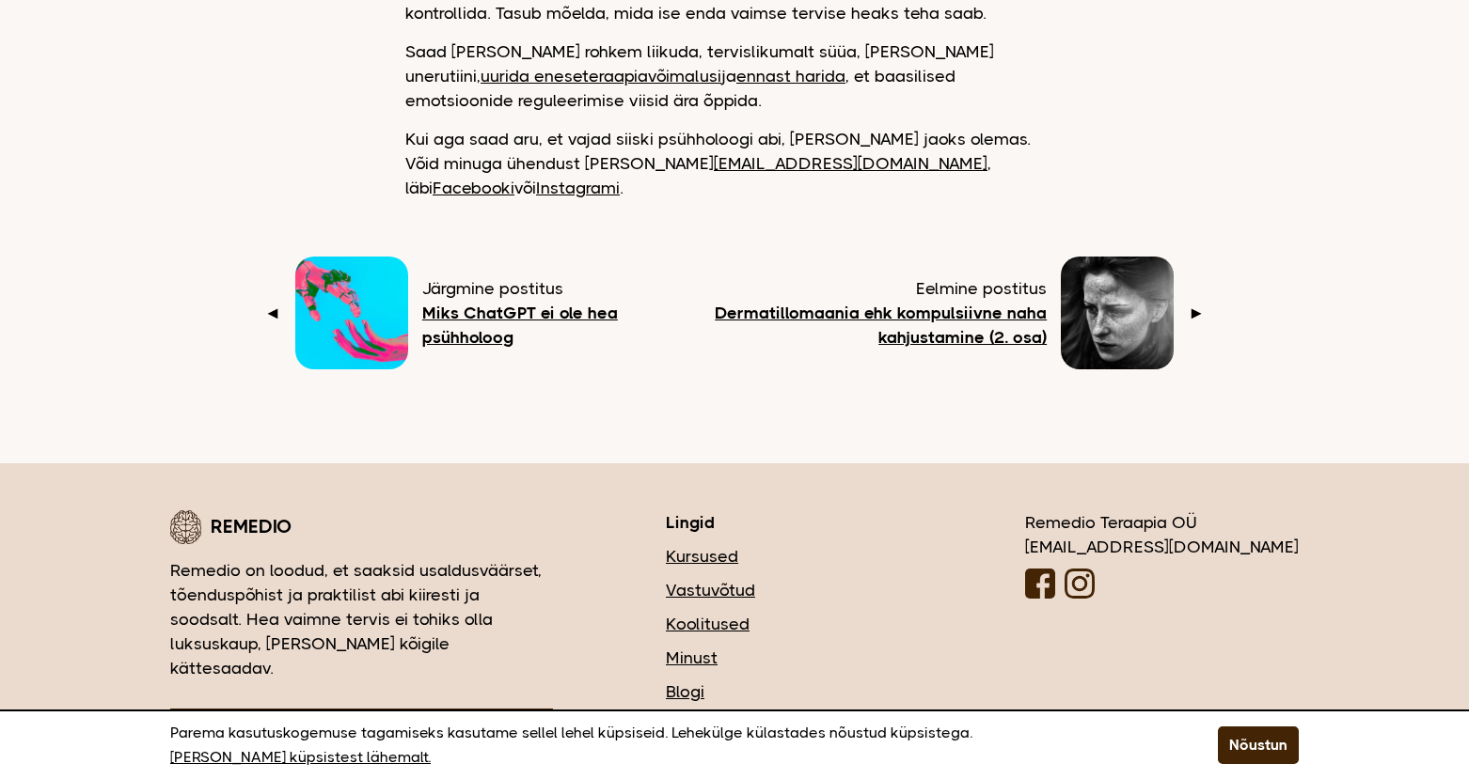
click at [275, 301] on span "◄" at bounding box center [272, 313] width 17 height 24
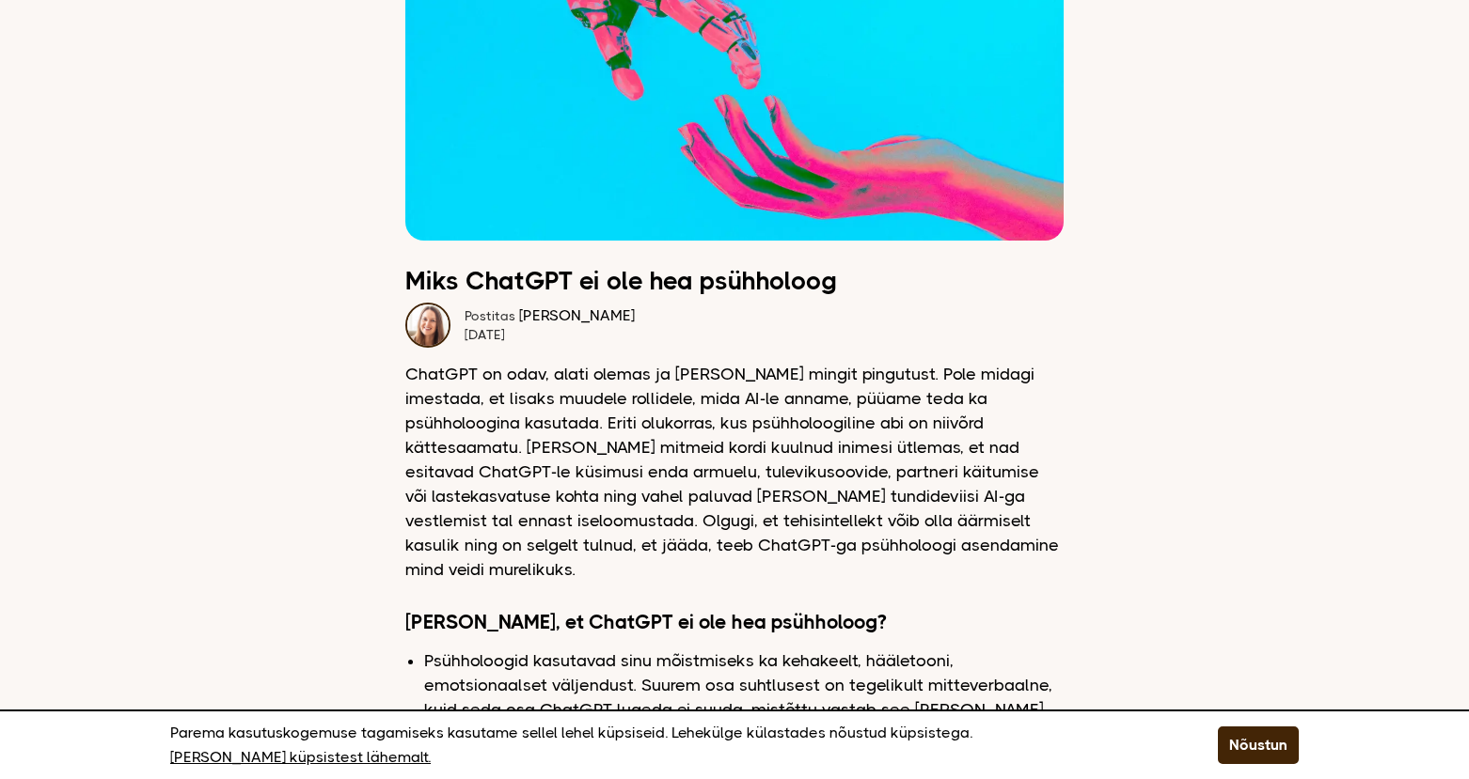
scroll to position [137, 0]
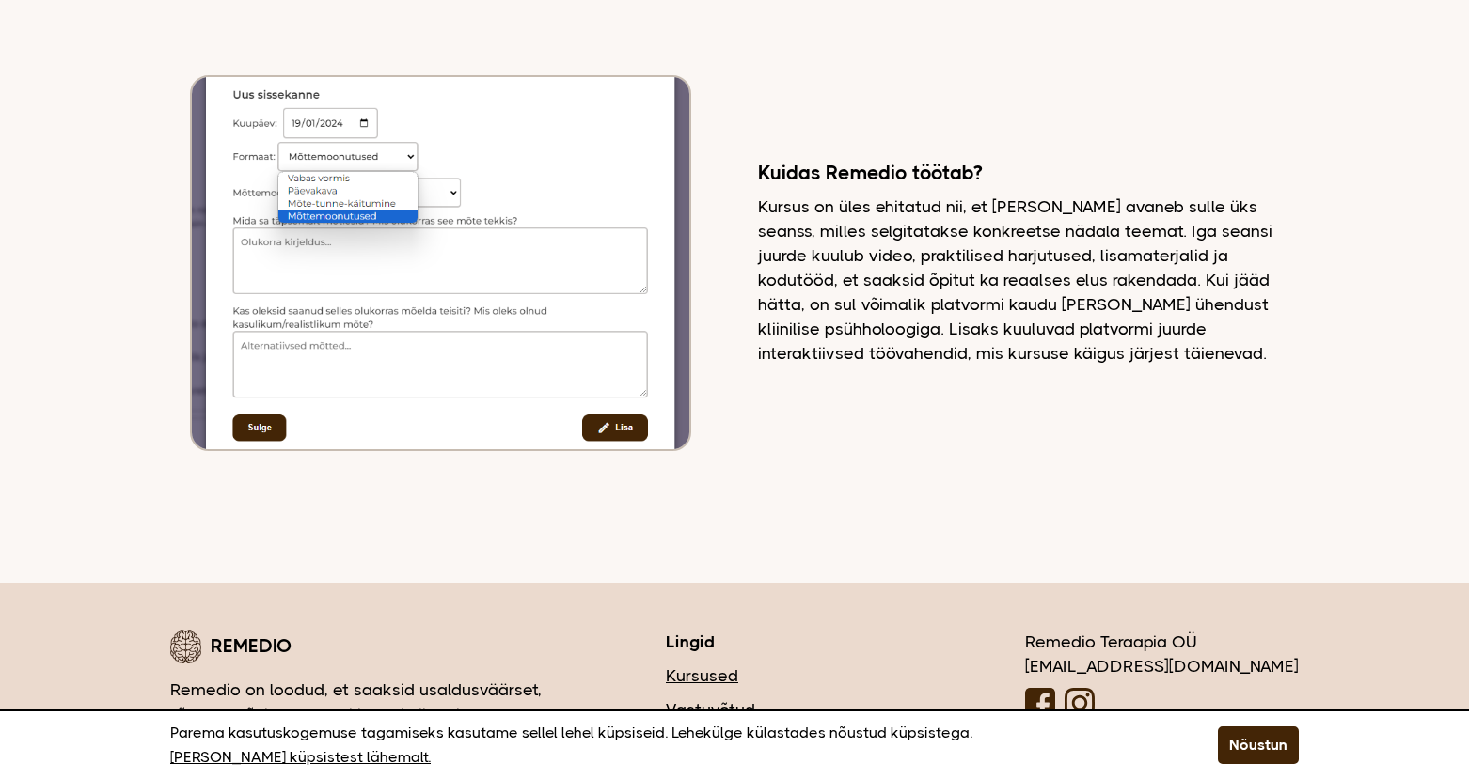
scroll to position [5161, 0]
